Goal: Information Seeking & Learning: Find specific fact

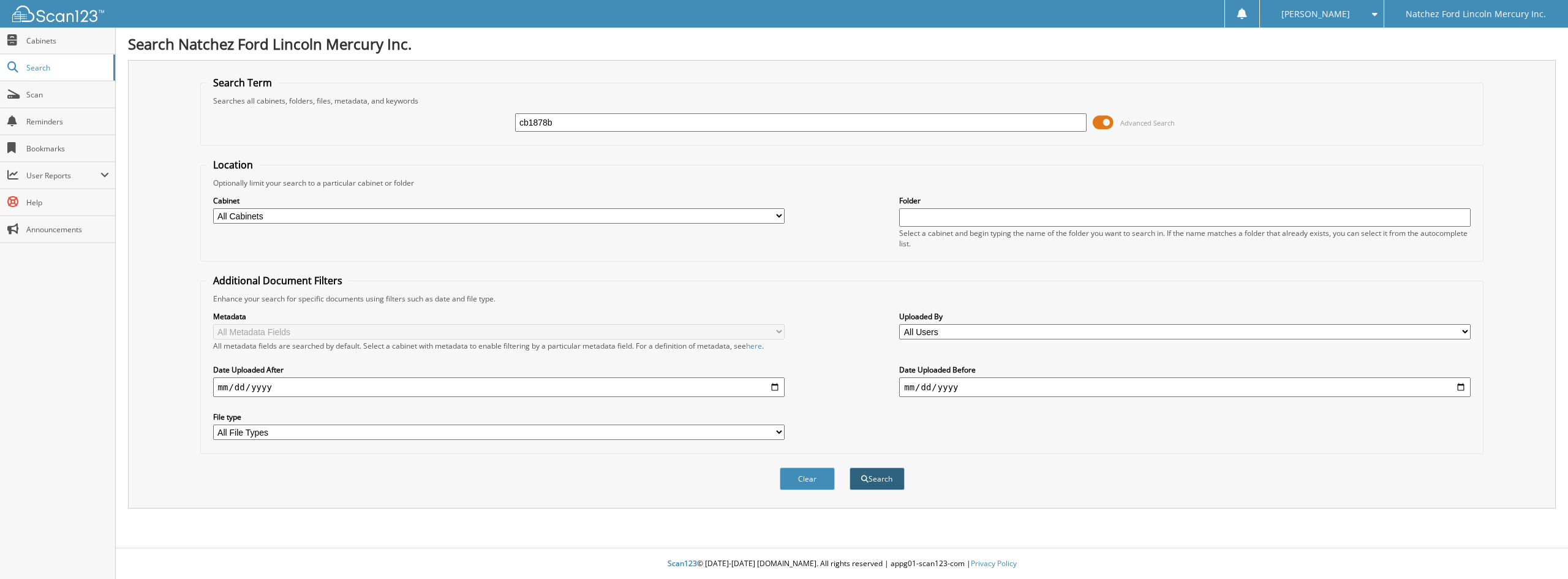
type input "cb1878b"
click at [878, 481] on button "Search" at bounding box center [877, 479] width 55 height 23
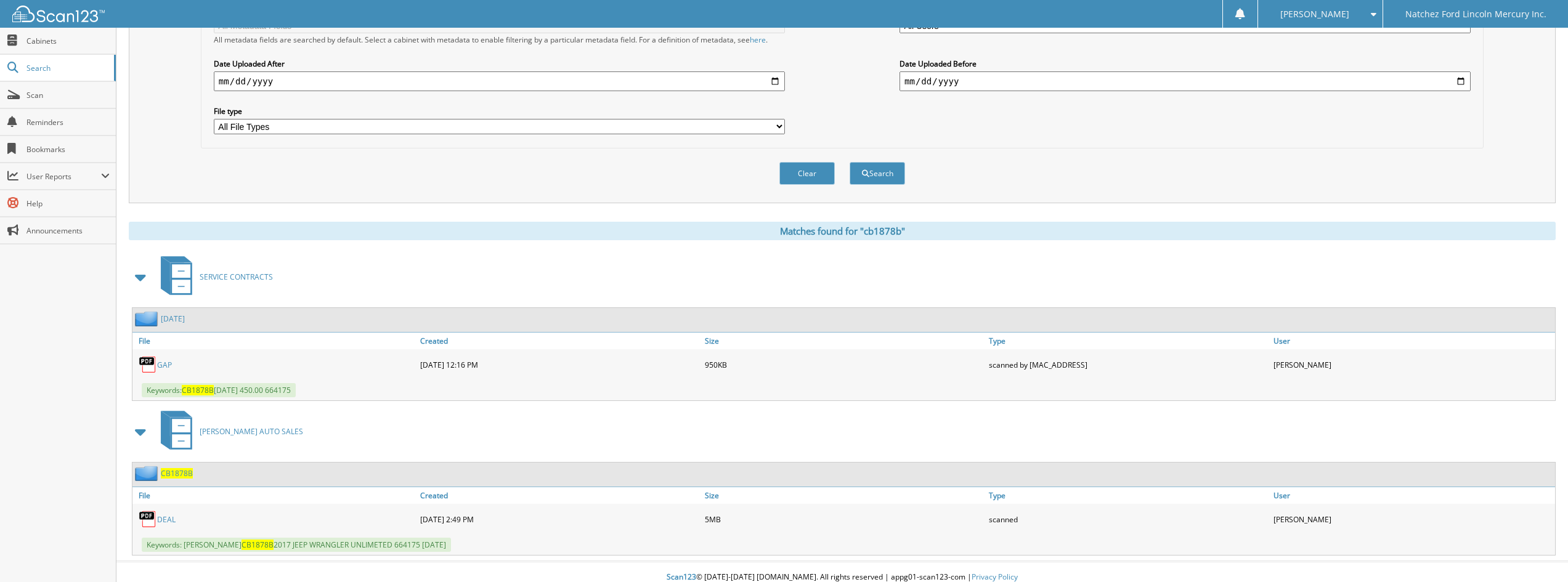
scroll to position [319, 0]
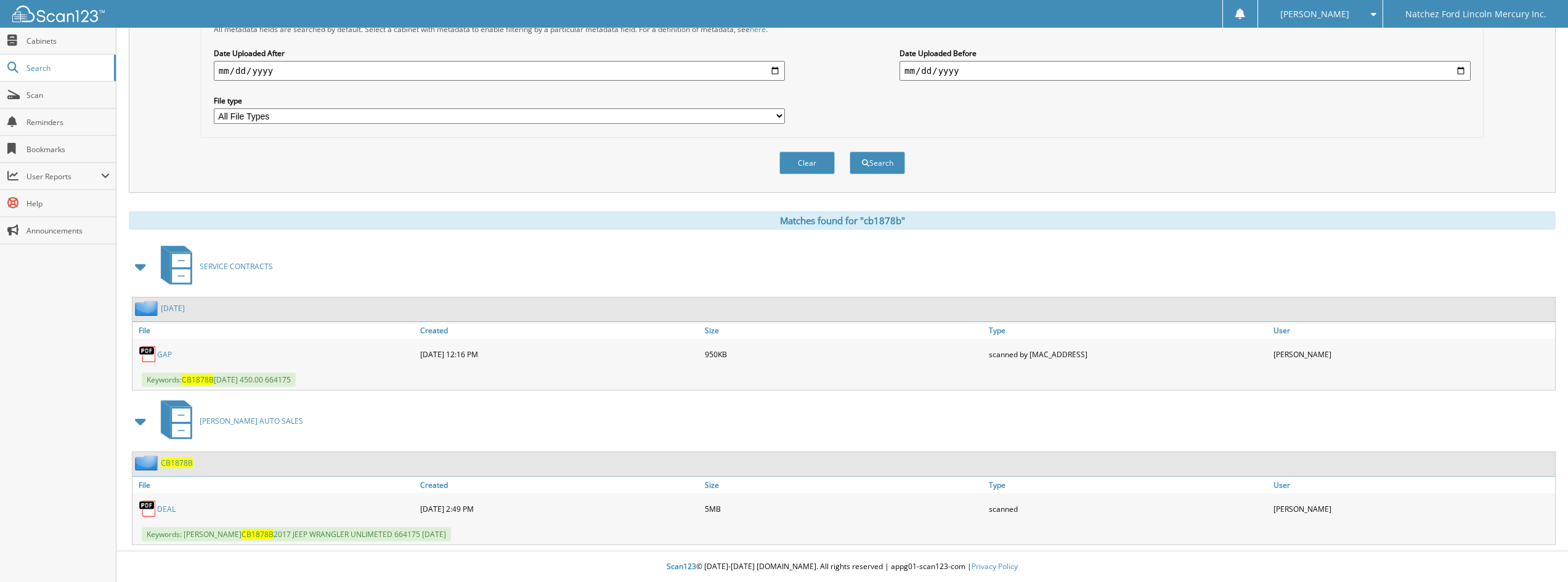
click at [174, 464] on span "CB1878B" at bounding box center [177, 463] width 32 height 11
